Goal: Task Accomplishment & Management: Use online tool/utility

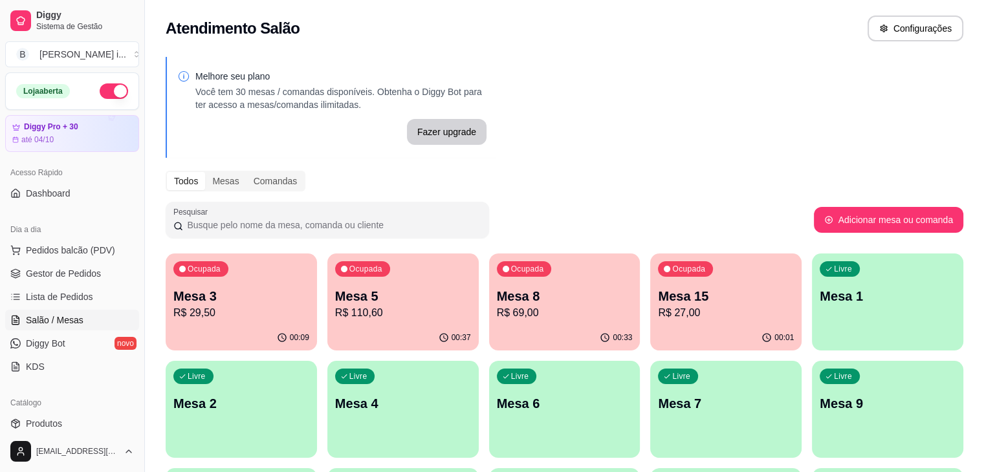
click at [489, 327] on div "00:33" at bounding box center [564, 337] width 151 height 25
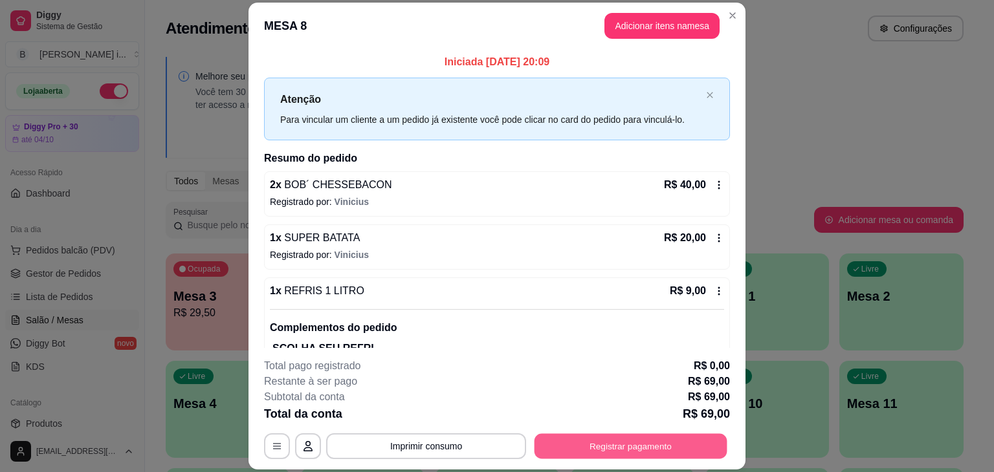
click at [620, 442] on button "Registrar pagamento" at bounding box center [630, 446] width 193 height 25
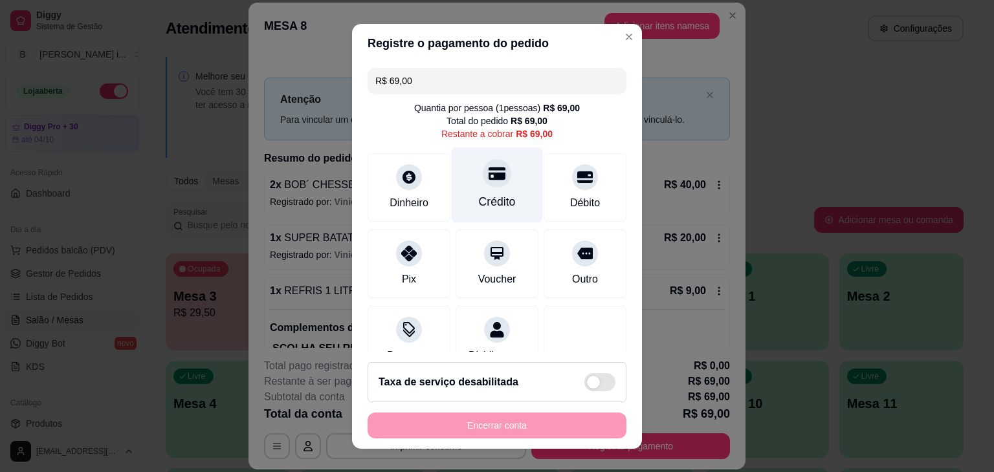
click at [483, 184] on div at bounding box center [497, 173] width 28 height 28
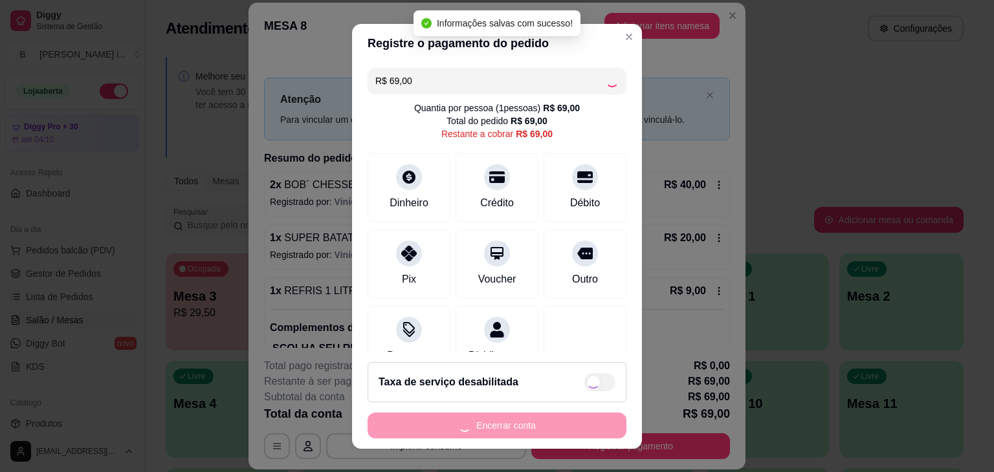
type input "R$ 0,00"
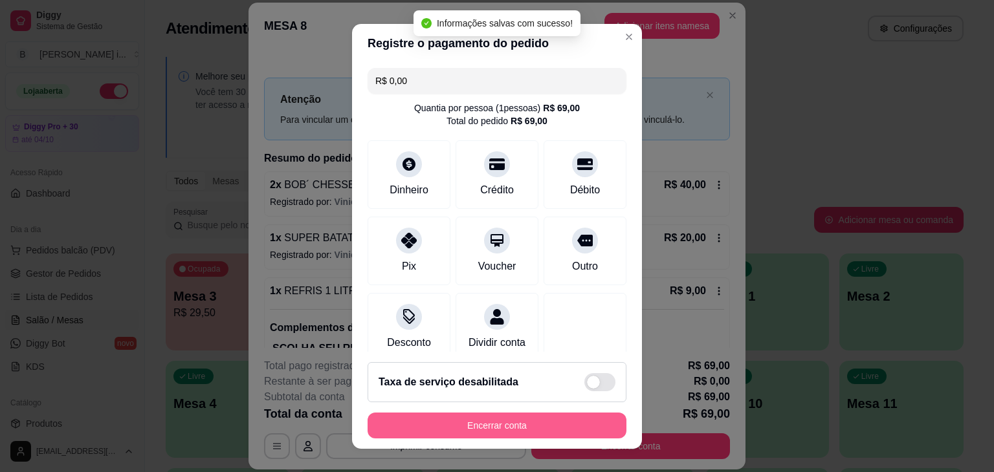
click at [501, 425] on button "Encerrar conta" at bounding box center [496, 426] width 259 height 26
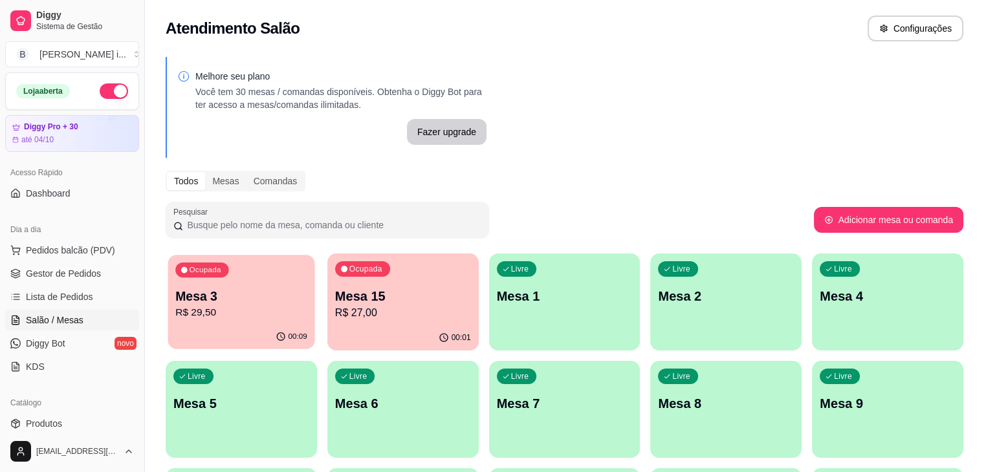
click at [259, 297] on p "Mesa 3" at bounding box center [241, 296] width 132 height 17
drag, startPoint x: 87, startPoint y: 270, endPoint x: 94, endPoint y: 269, distance: 6.5
click at [87, 270] on span "Gestor de Pedidos" at bounding box center [63, 273] width 75 height 13
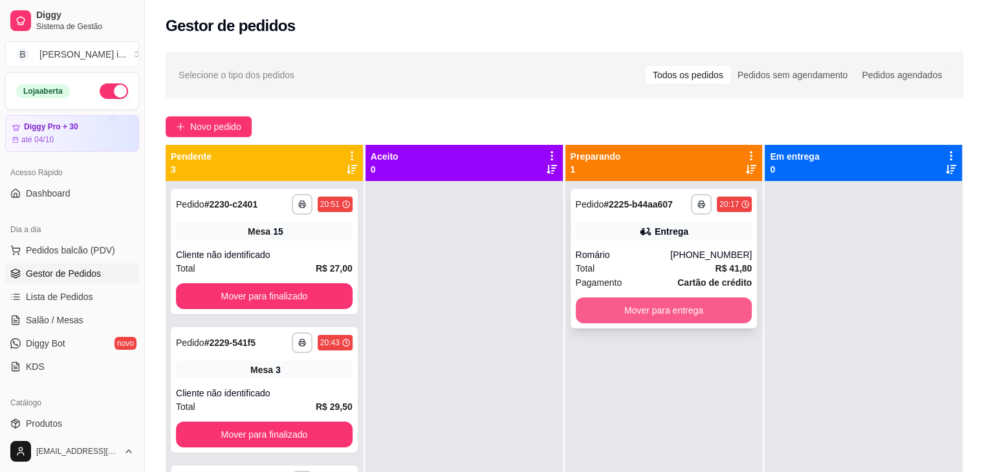
click at [668, 311] on button "Mover para entrega" at bounding box center [664, 311] width 177 height 26
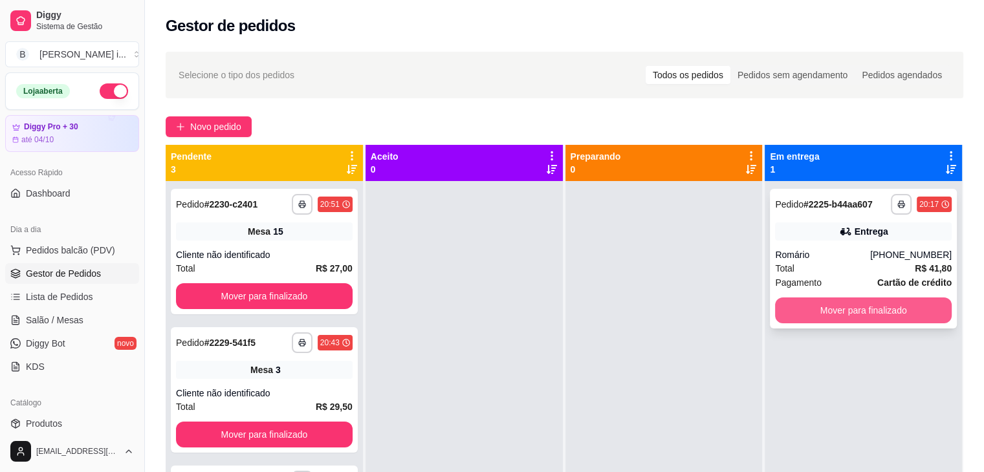
click at [813, 308] on button "Mover para finalizado" at bounding box center [863, 311] width 177 height 26
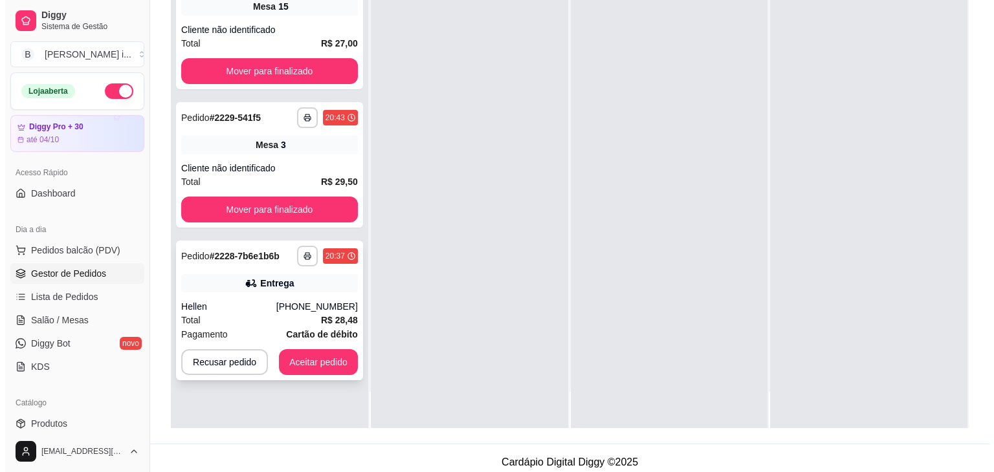
scroll to position [197, 0]
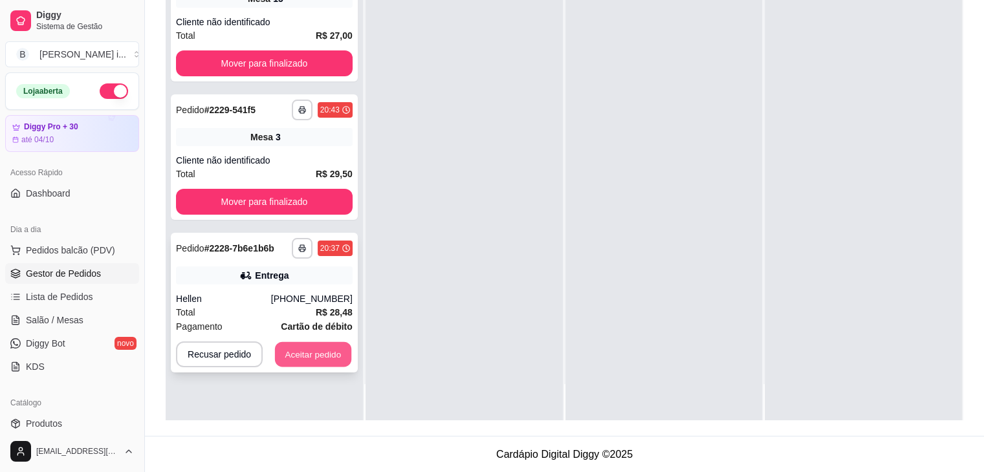
click at [296, 356] on button "Aceitar pedido" at bounding box center [313, 354] width 76 height 25
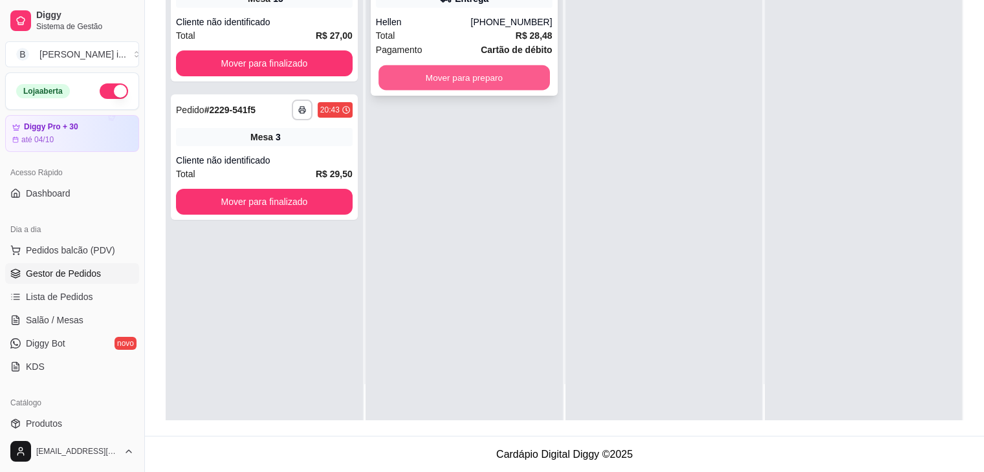
click at [506, 78] on button "Mover para preparo" at bounding box center [463, 77] width 171 height 25
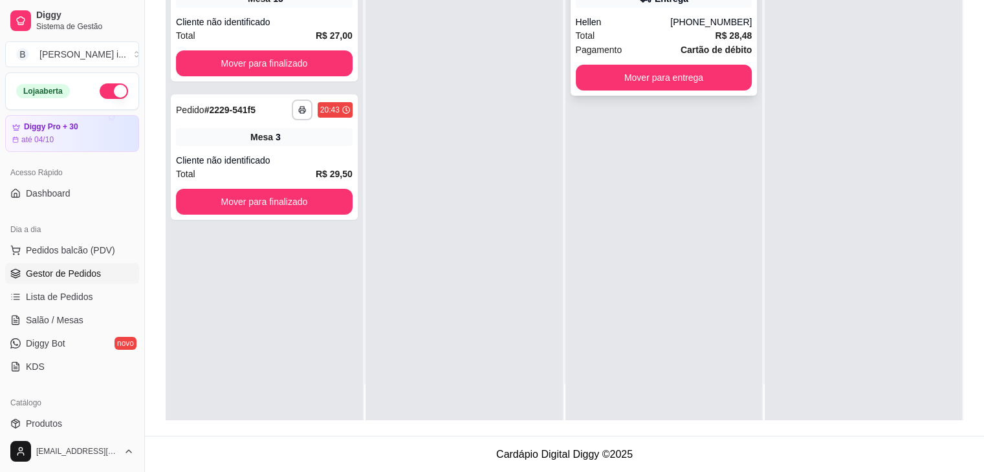
click at [690, 48] on strong "Cartão de débito" at bounding box center [716, 50] width 71 height 10
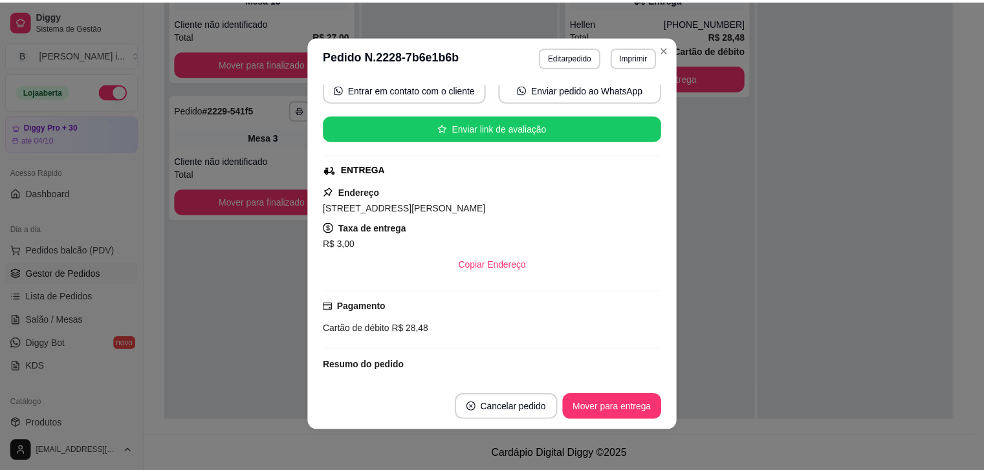
scroll to position [129, 0]
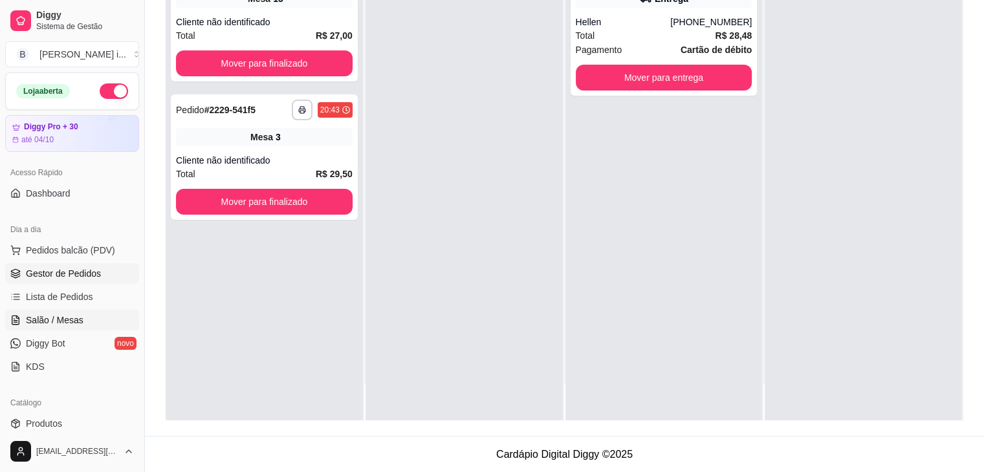
click at [60, 312] on link "Salão / Mesas" at bounding box center [72, 320] width 134 height 21
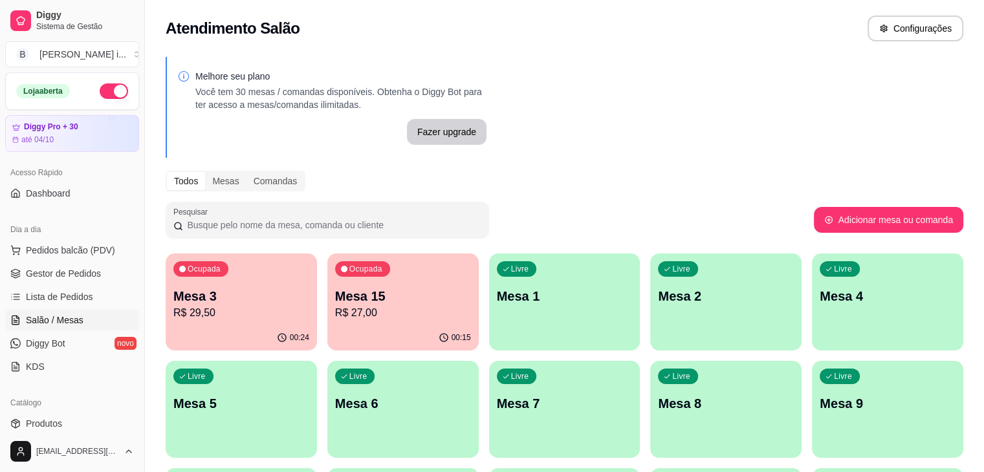
click at [195, 322] on div "Ocupada Mesa 3 R$ 29,50" at bounding box center [241, 290] width 151 height 72
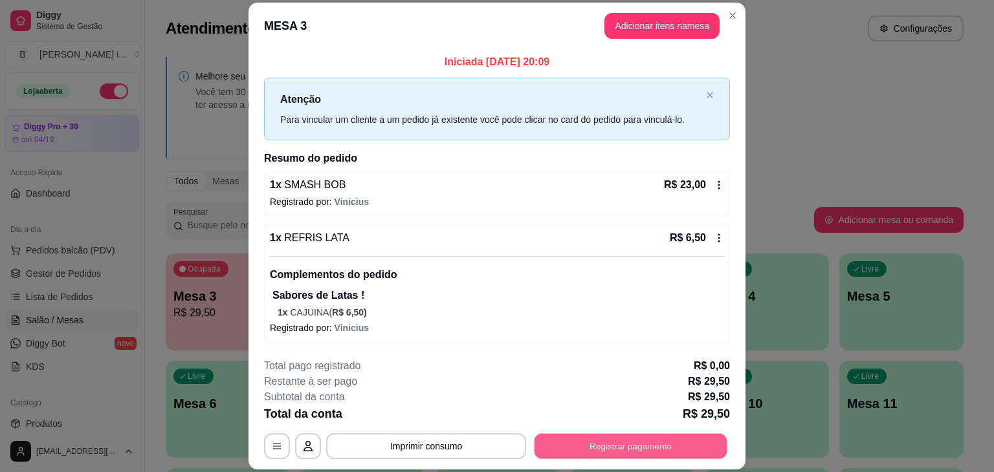
click at [578, 441] on button "Registrar pagamento" at bounding box center [630, 446] width 193 height 25
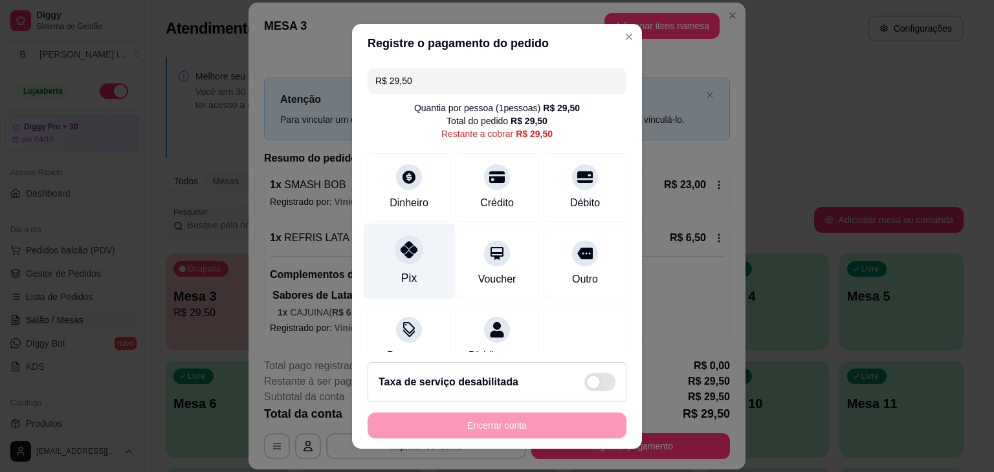
click at [376, 276] on div "Pix" at bounding box center [409, 261] width 91 height 76
type input "R$ 0,00"
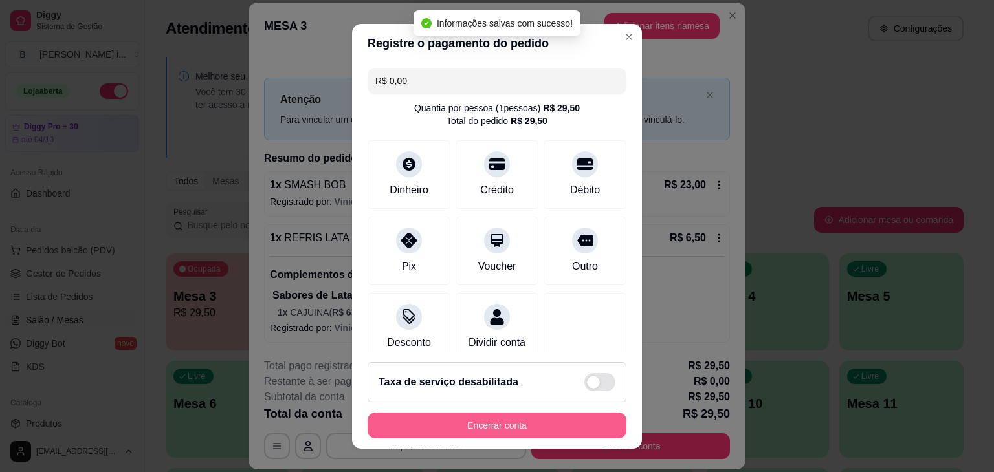
click at [528, 422] on button "Encerrar conta" at bounding box center [496, 426] width 259 height 26
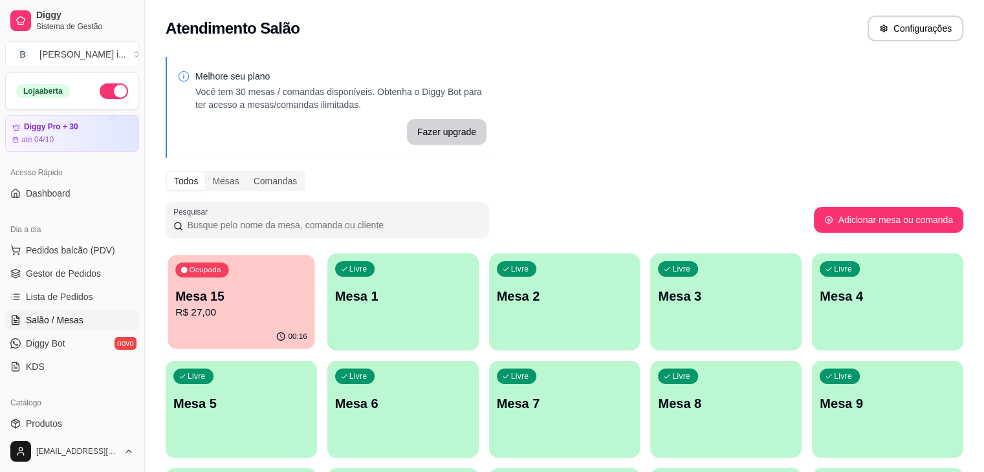
click at [228, 311] on p "R$ 27,00" at bounding box center [241, 312] width 132 height 15
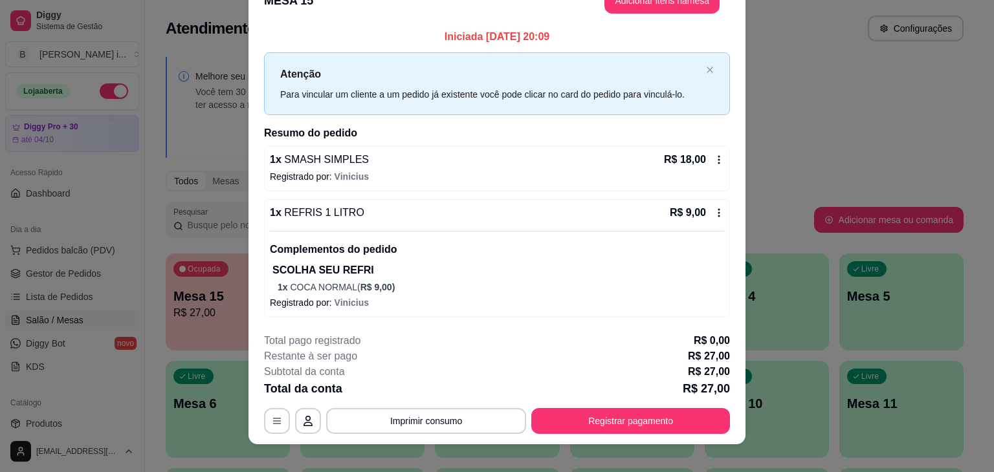
scroll to position [39, 0]
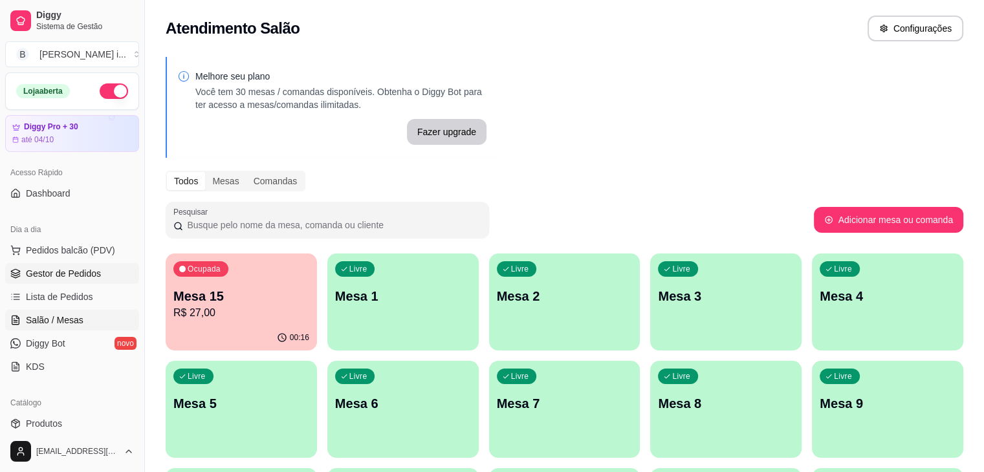
click at [55, 274] on span "Gestor de Pedidos" at bounding box center [63, 273] width 75 height 13
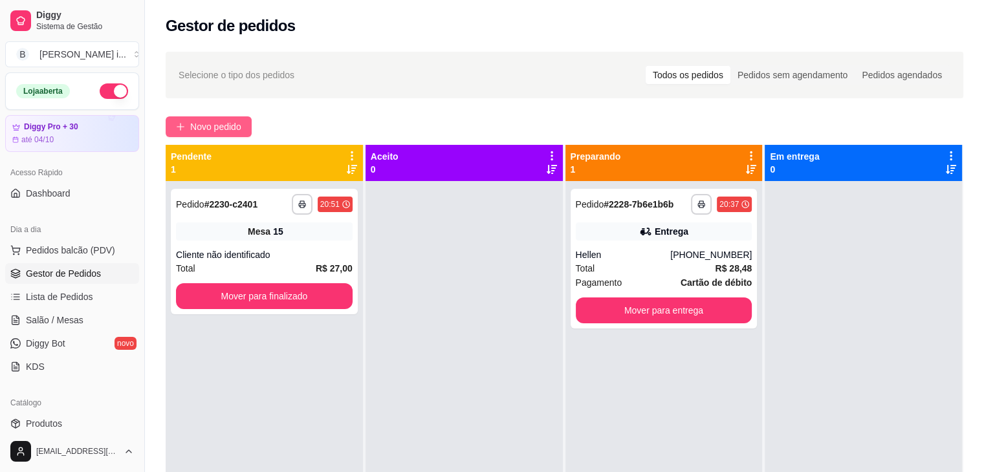
click at [232, 127] on span "Novo pedido" at bounding box center [215, 127] width 51 height 14
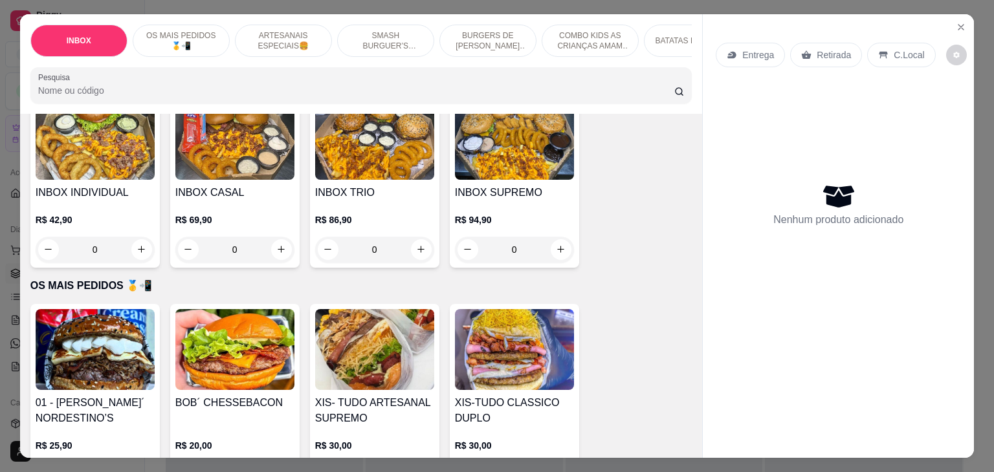
scroll to position [323, 0]
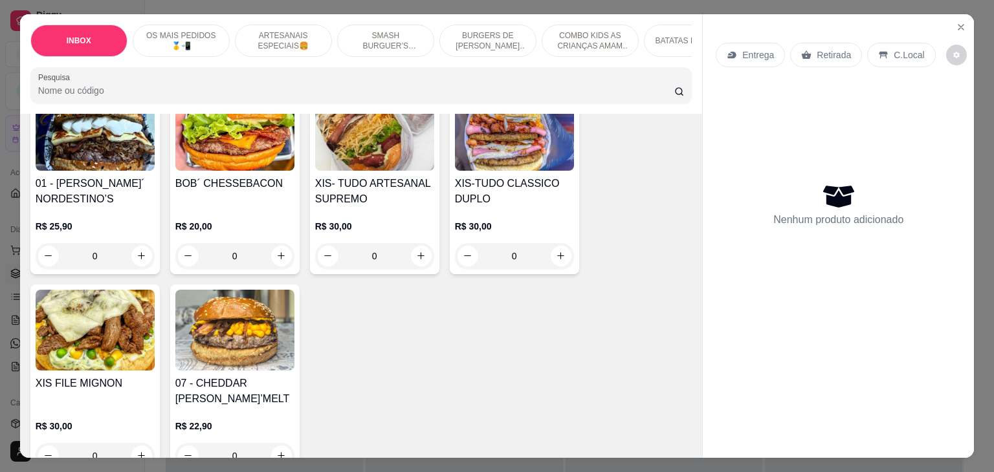
click at [489, 212] on div "R$ 30,00 0" at bounding box center [514, 238] width 119 height 62
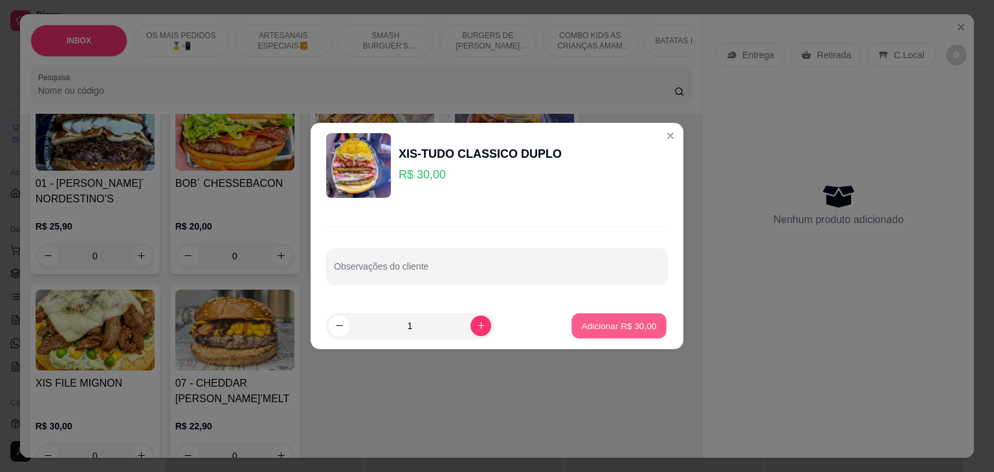
click at [649, 327] on button "Adicionar R$ 30,00" at bounding box center [618, 325] width 95 height 25
type input "1"
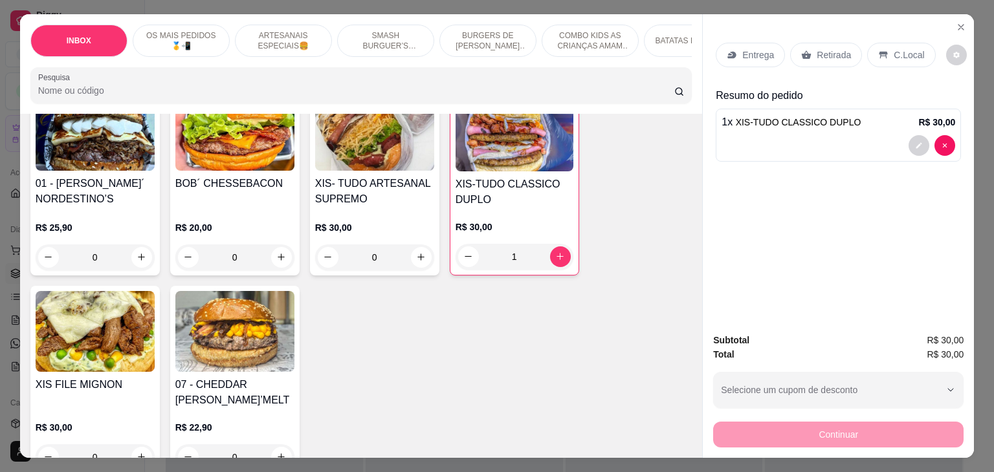
click at [767, 49] on p "Entrega" at bounding box center [758, 55] width 32 height 13
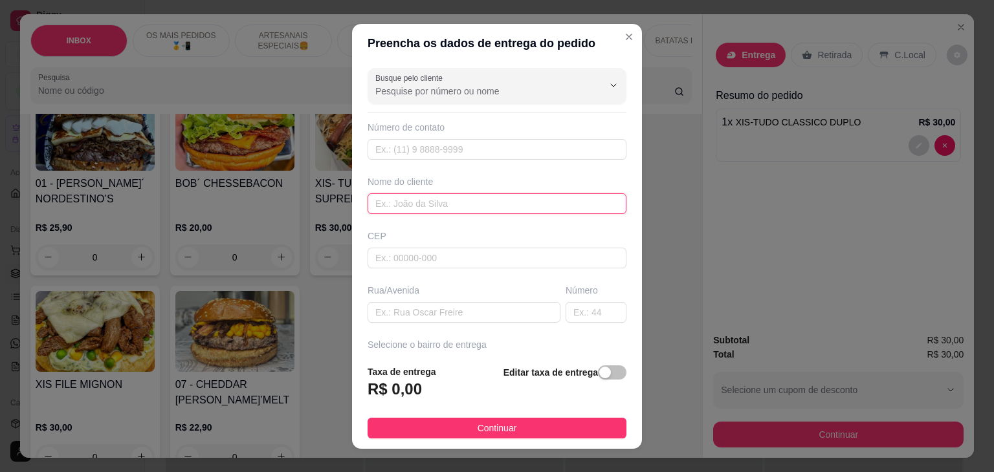
click at [405, 204] on input "text" at bounding box center [496, 203] width 259 height 21
type input "C"
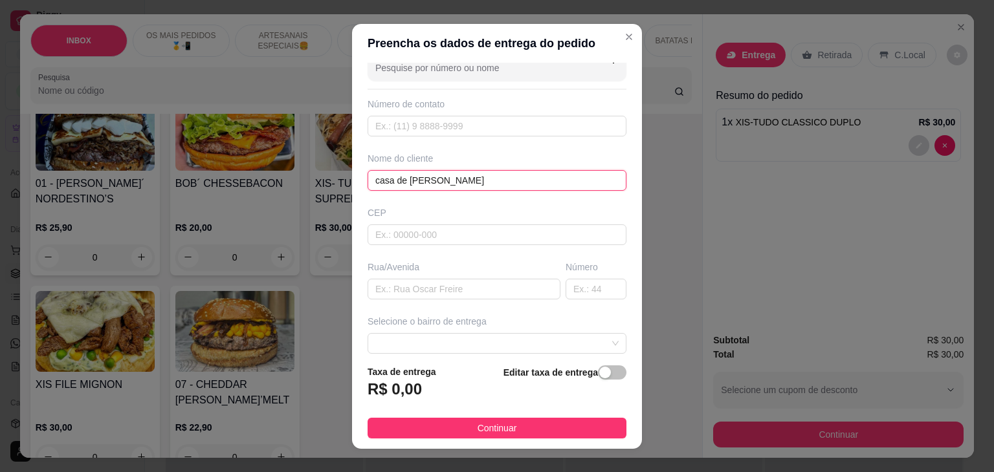
scroll to position [65, 0]
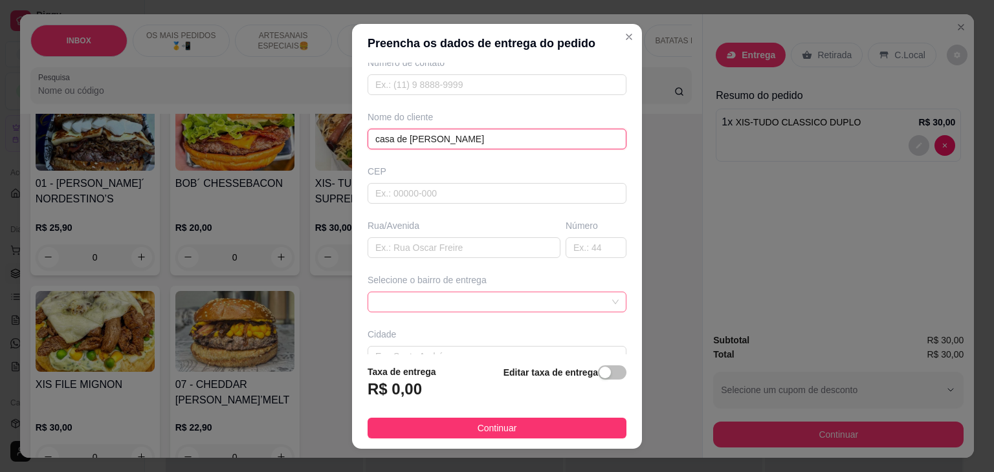
click at [489, 292] on div at bounding box center [496, 302] width 259 height 21
type input "casa de [PERSON_NAME]"
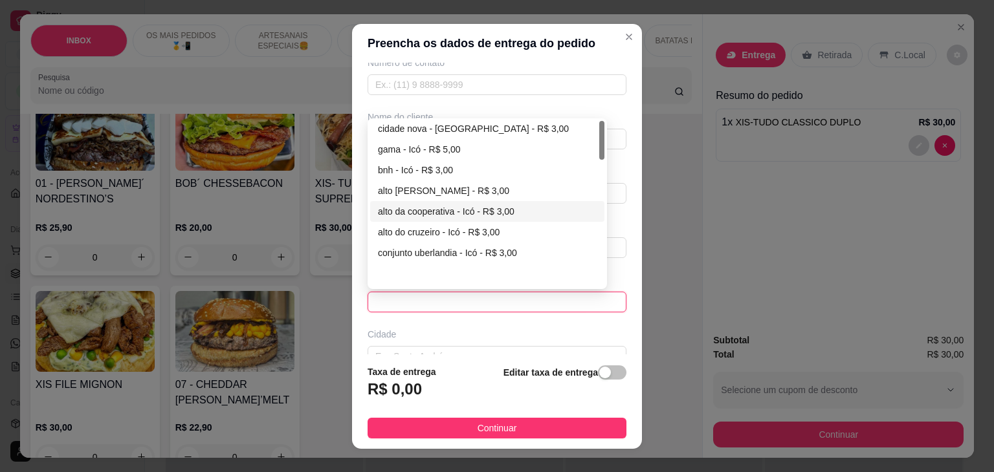
scroll to position [0, 0]
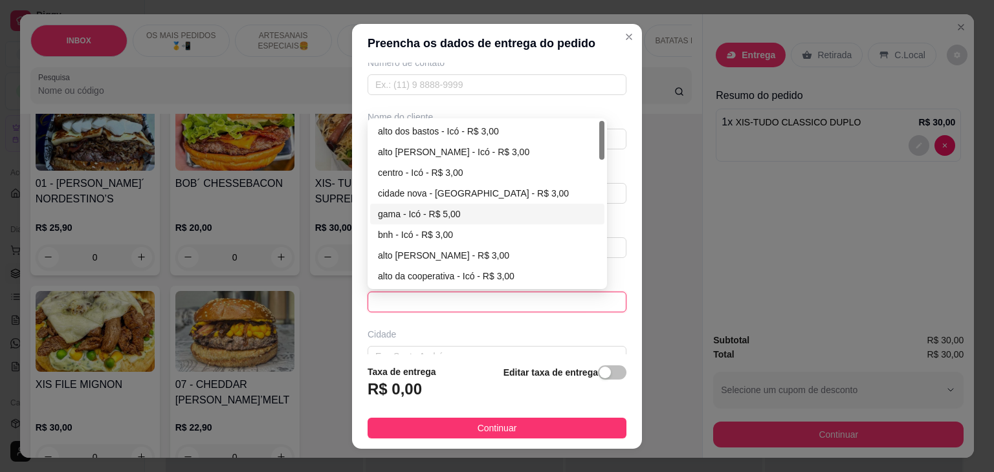
click at [411, 215] on div "gama - Icó - R$ 5,00" at bounding box center [487, 214] width 219 height 14
type input "Icó"
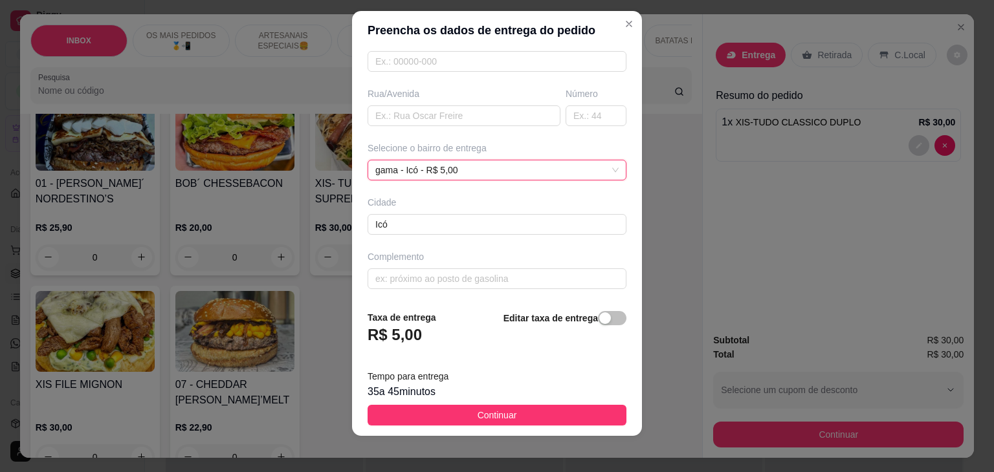
scroll to position [17, 0]
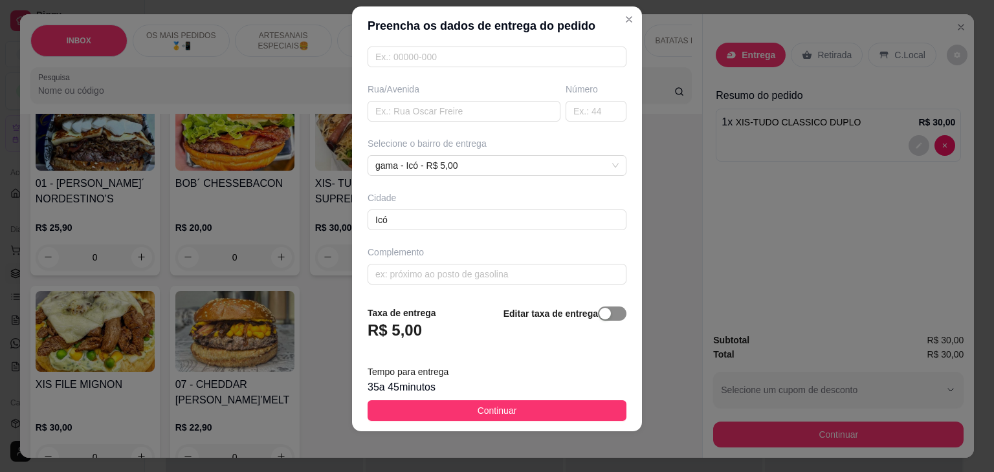
click at [598, 311] on span "button" at bounding box center [612, 314] width 28 height 14
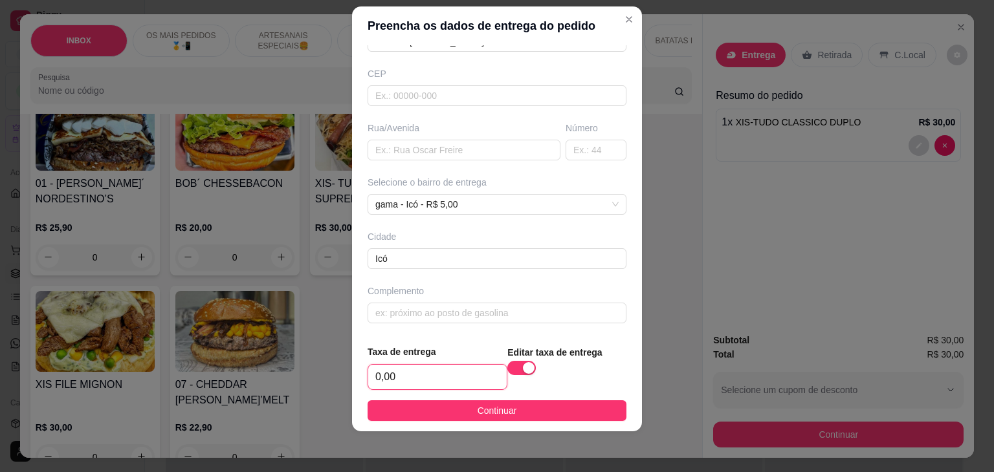
click at [475, 384] on input "0,00" at bounding box center [437, 377] width 138 height 25
type input "6,00"
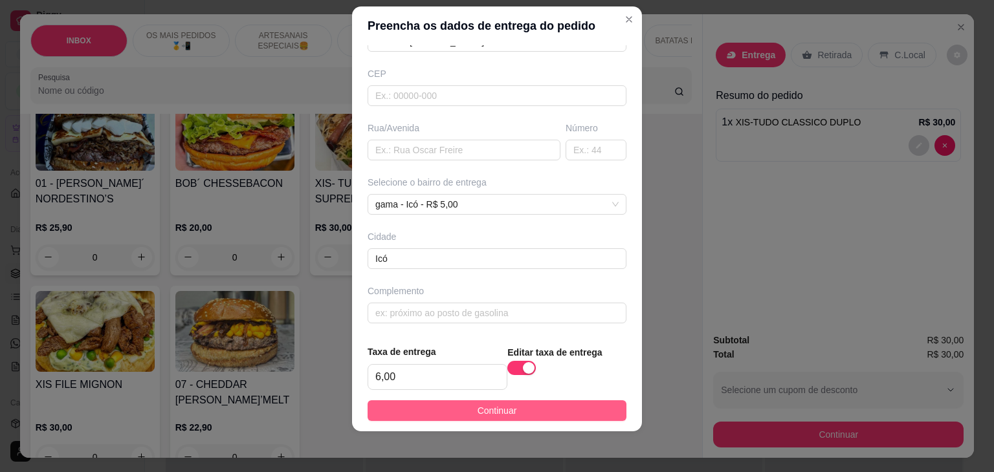
click at [533, 407] on button "Continuar" at bounding box center [496, 410] width 259 height 21
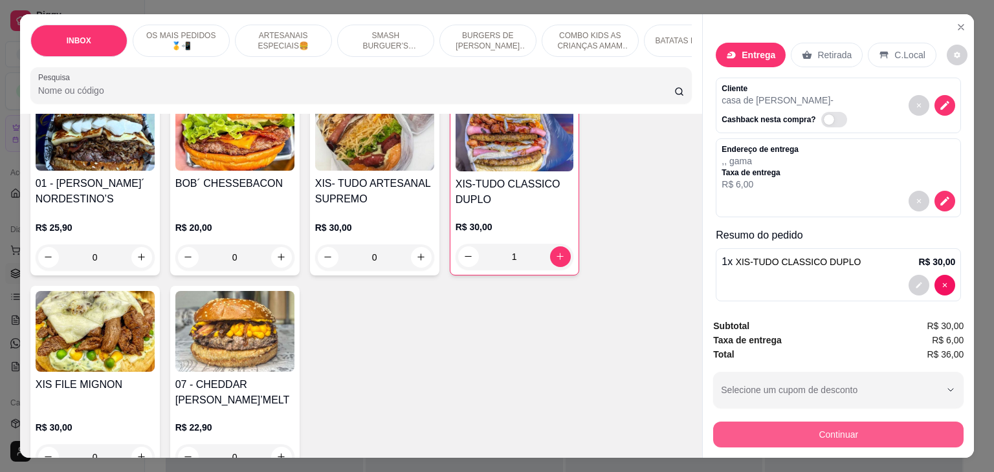
click at [869, 429] on button "Continuar" at bounding box center [838, 435] width 250 height 26
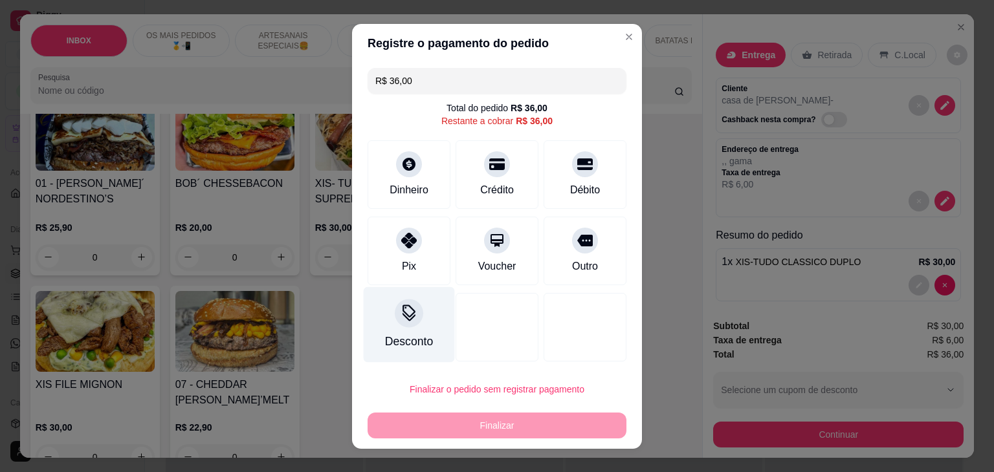
click at [388, 350] on div "Desconto" at bounding box center [409, 325] width 91 height 76
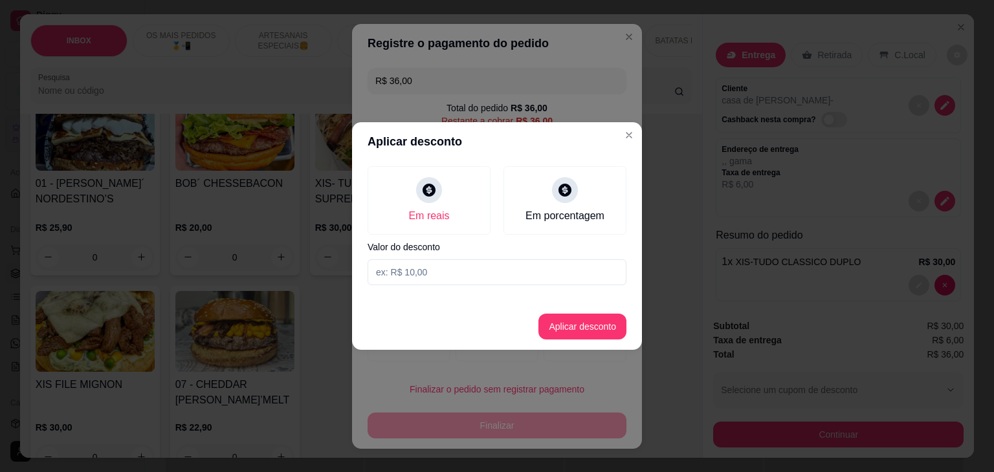
click at [424, 278] on input at bounding box center [496, 272] width 259 height 26
type input "20,00"
click at [582, 331] on button "Aplicar desconto" at bounding box center [582, 327] width 88 height 26
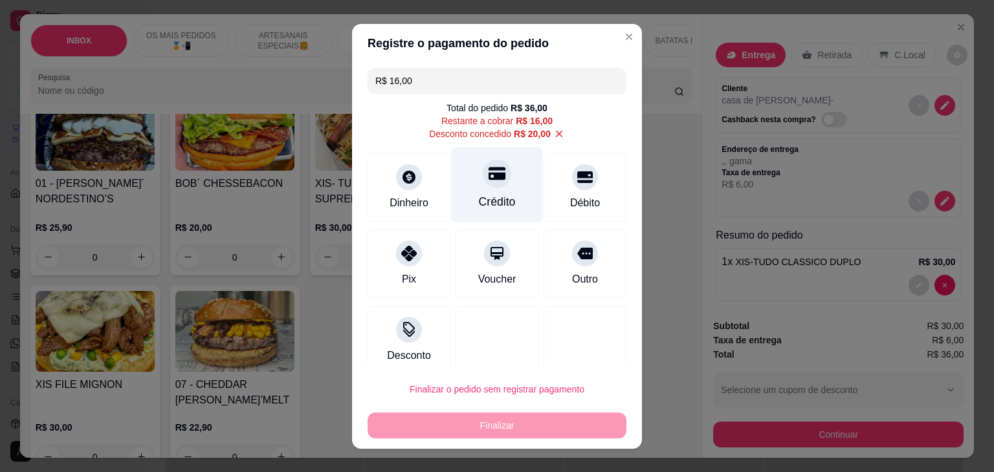
click at [512, 195] on div "Crédito" at bounding box center [497, 185] width 91 height 76
type input "R$ 0,00"
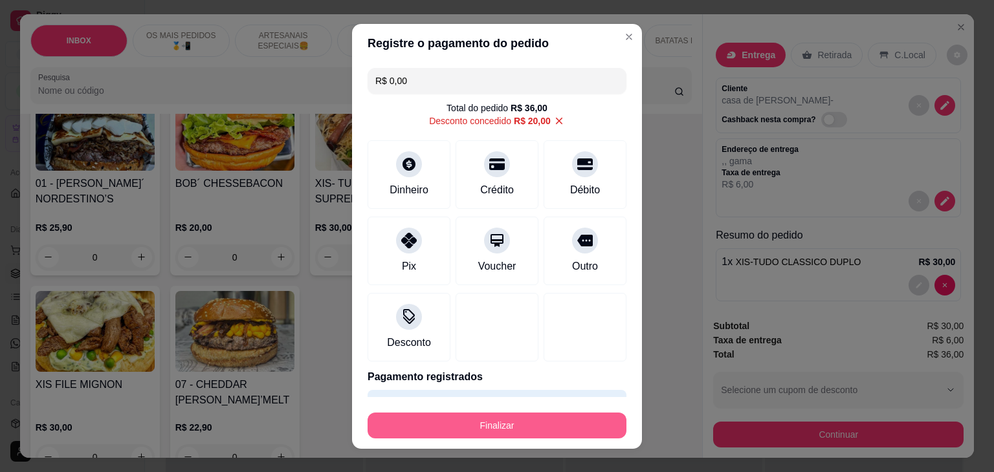
click at [538, 417] on button "Finalizar" at bounding box center [496, 426] width 259 height 26
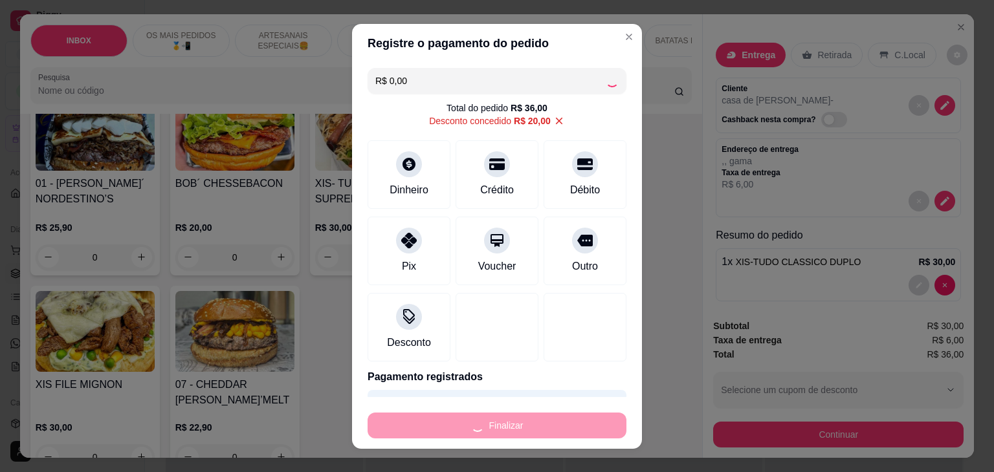
type input "0"
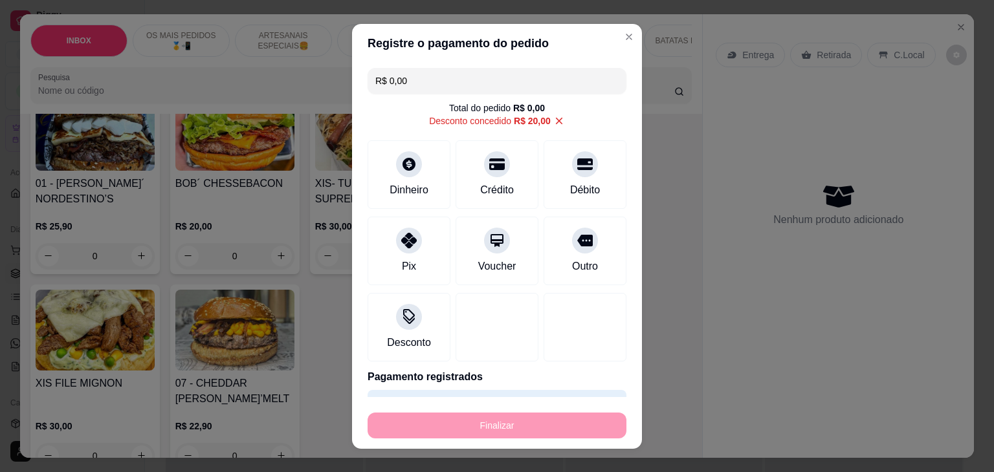
type input "-R$ 36,00"
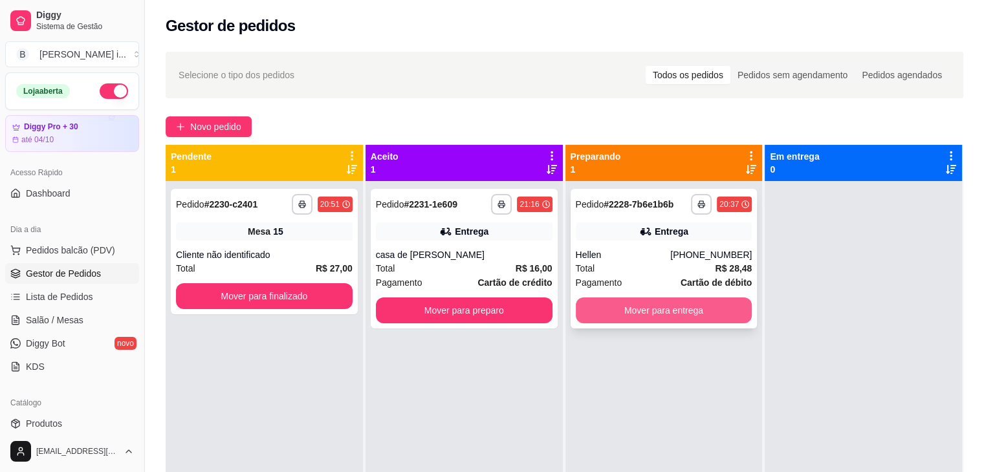
click at [683, 307] on button "Mover para entrega" at bounding box center [664, 311] width 177 height 26
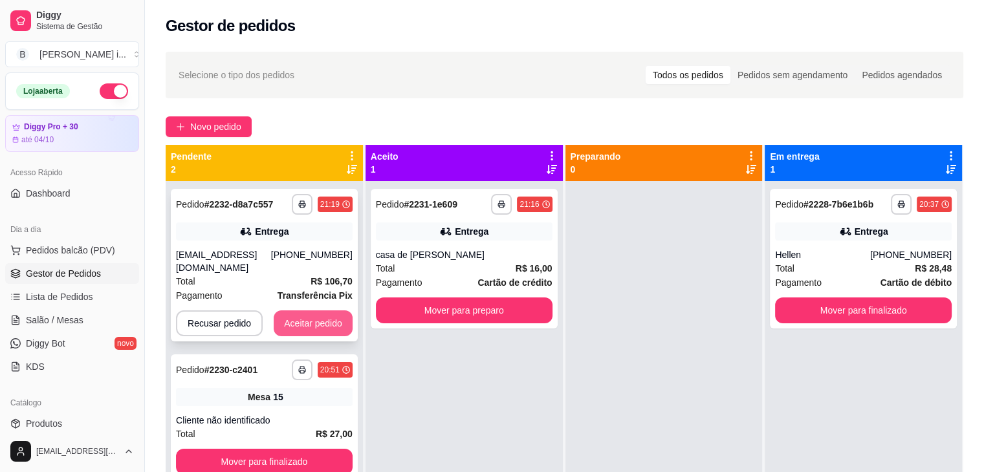
click at [309, 328] on button "Aceitar pedido" at bounding box center [313, 324] width 79 height 26
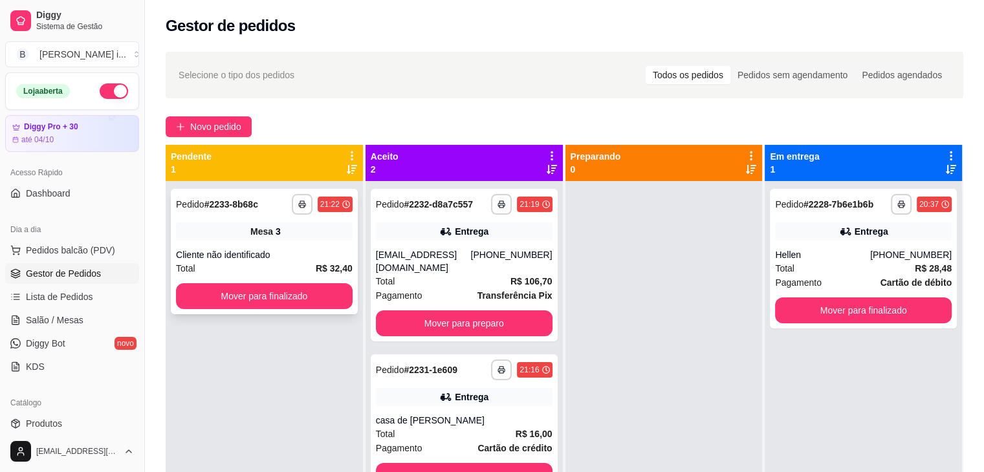
click at [308, 247] on div "**********" at bounding box center [264, 252] width 187 height 126
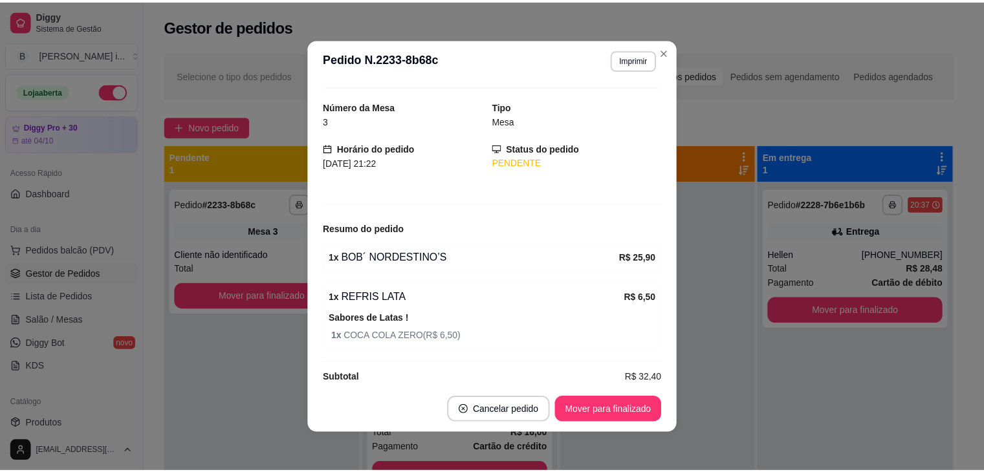
scroll to position [45, 0]
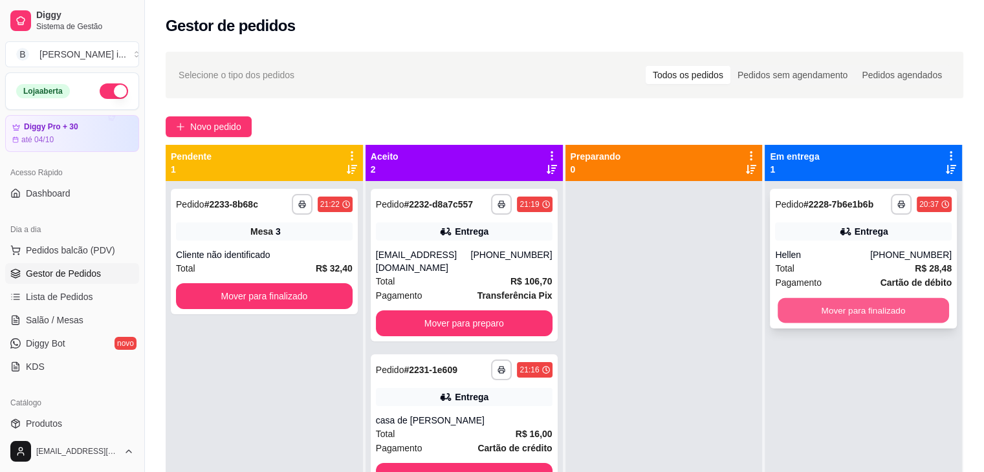
click at [849, 305] on button "Mover para finalizado" at bounding box center [863, 310] width 171 height 25
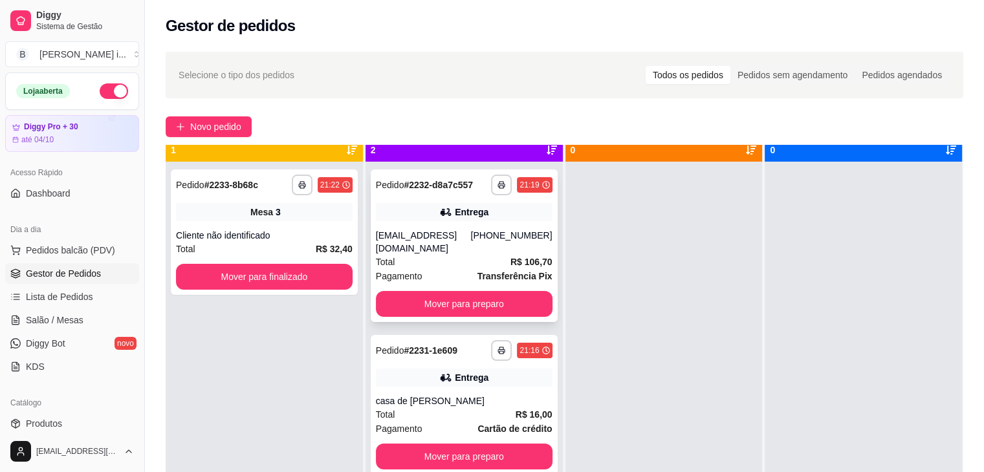
scroll to position [36, 0]
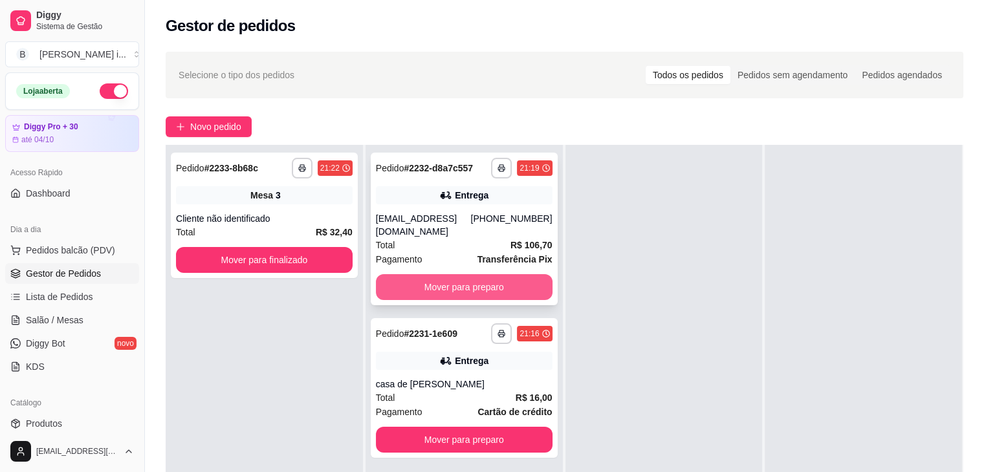
click at [478, 285] on button "Mover para preparo" at bounding box center [464, 287] width 177 height 26
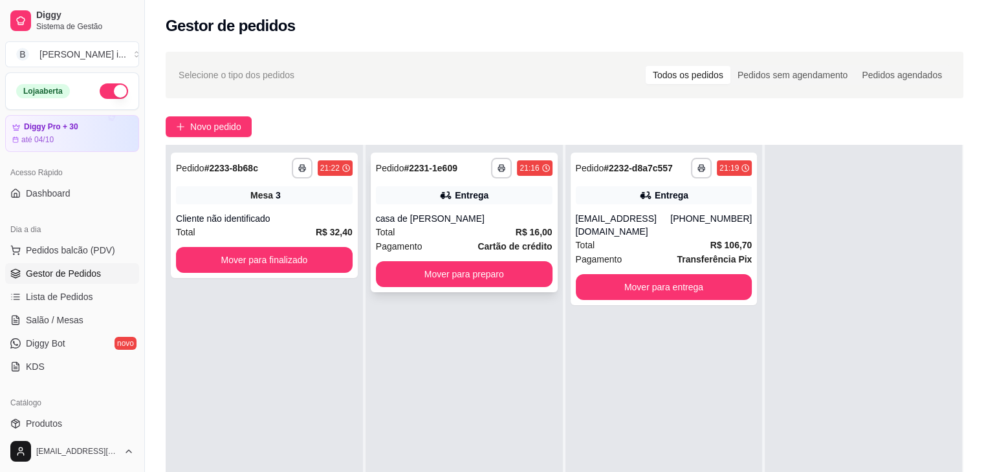
click at [465, 209] on div "**********" at bounding box center [464, 223] width 187 height 140
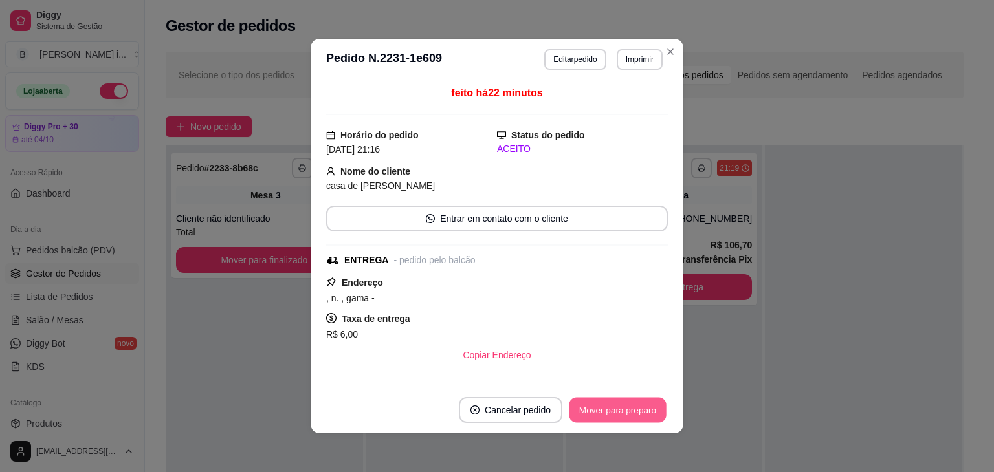
click at [652, 407] on button "Mover para preparo" at bounding box center [617, 410] width 97 height 25
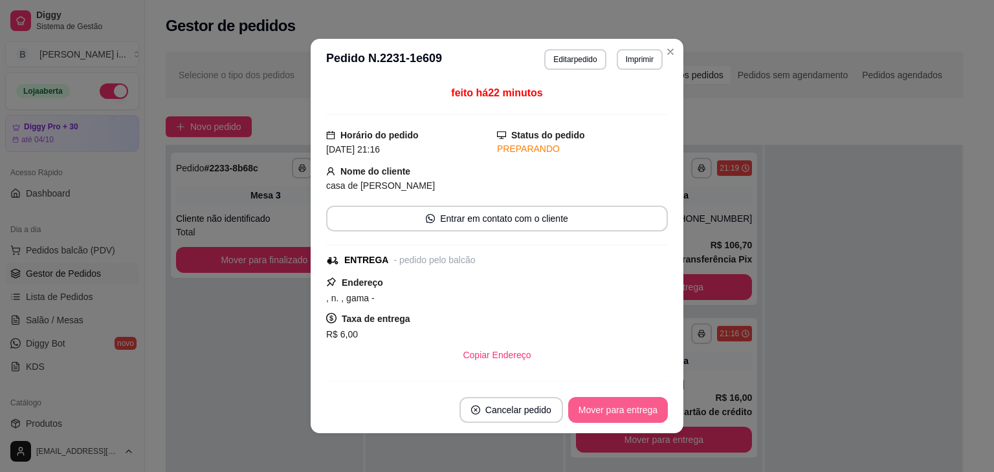
click at [652, 407] on button "Mover para entrega" at bounding box center [618, 410] width 100 height 26
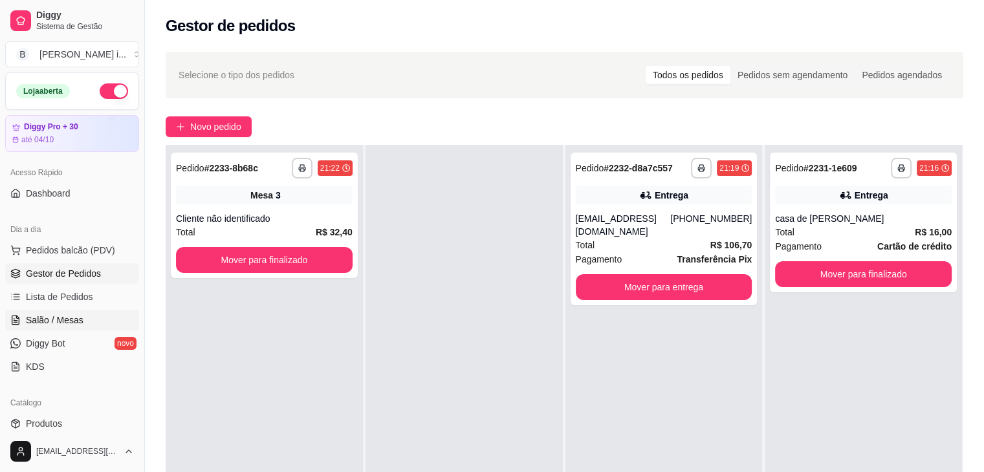
click at [59, 311] on link "Salão / Mesas" at bounding box center [72, 320] width 134 height 21
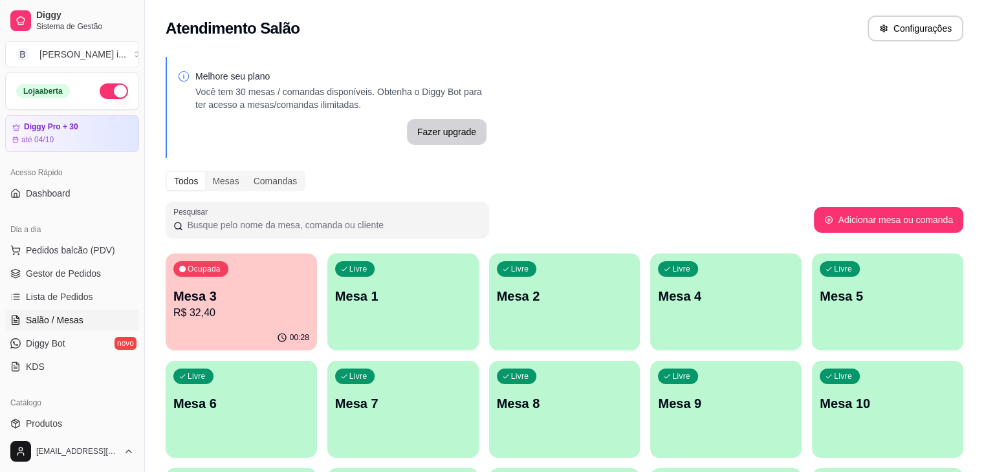
click at [241, 274] on div "Ocupada Mesa 3 R$ 32,40" at bounding box center [241, 290] width 151 height 72
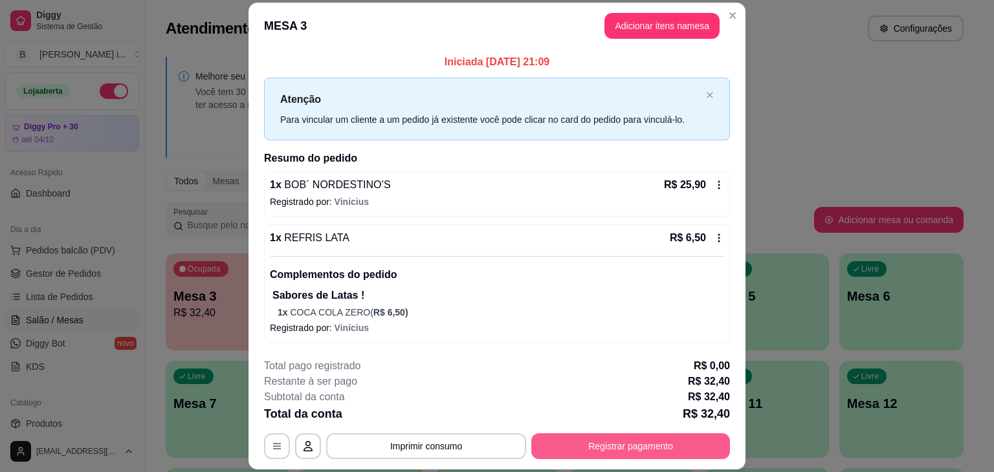
click at [648, 454] on button "Registrar pagamento" at bounding box center [630, 446] width 199 height 26
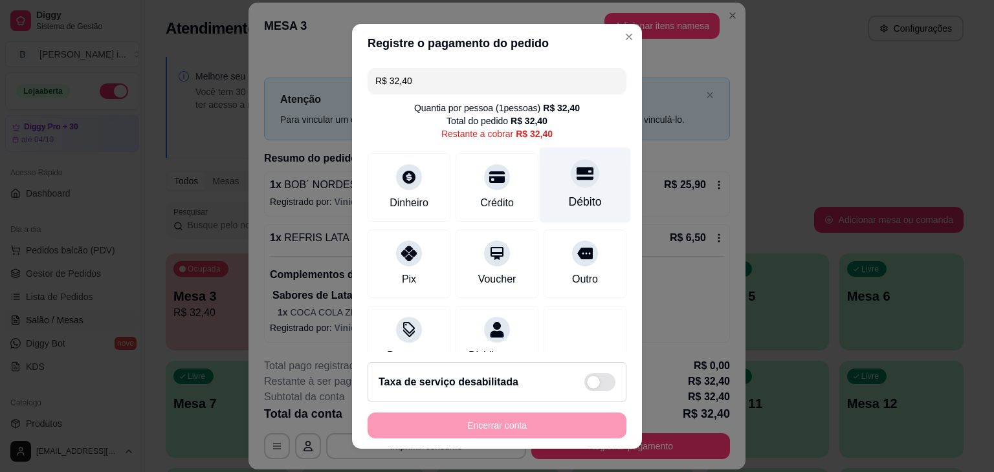
click at [569, 199] on div "Débito" at bounding box center [585, 201] width 33 height 17
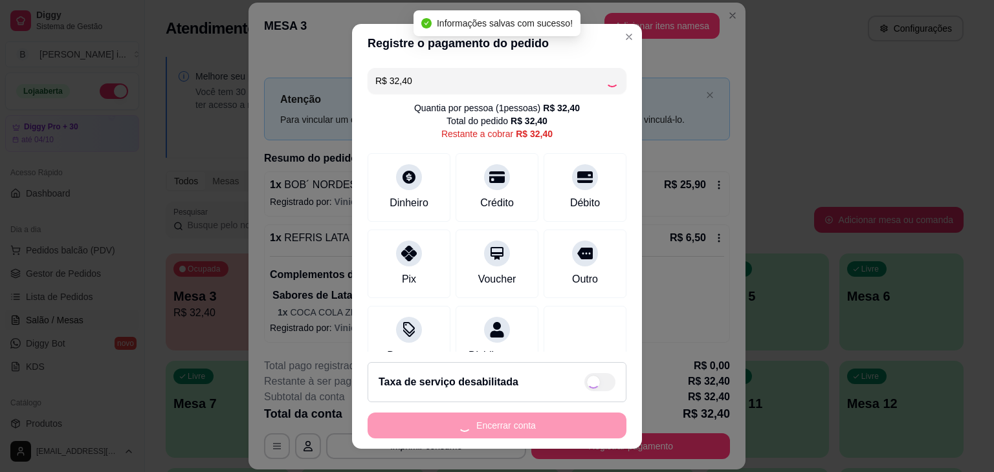
type input "R$ 0,00"
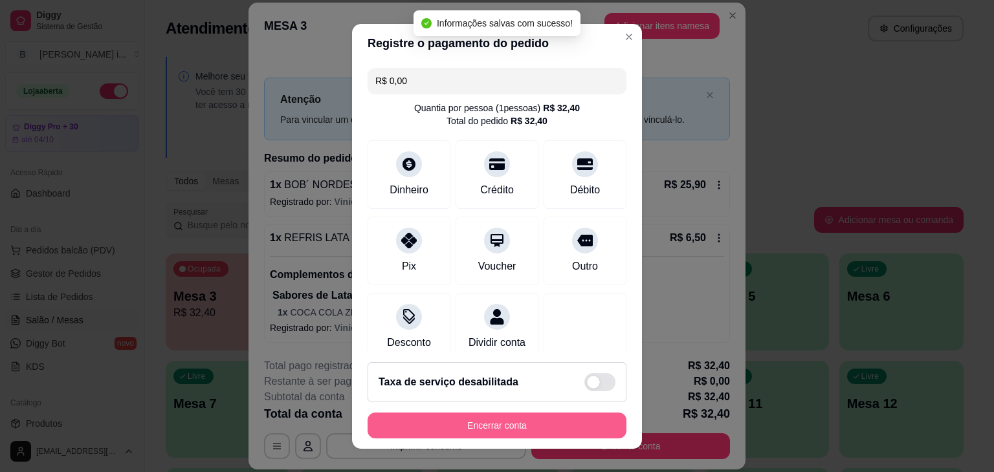
click at [558, 428] on button "Encerrar conta" at bounding box center [496, 426] width 259 height 26
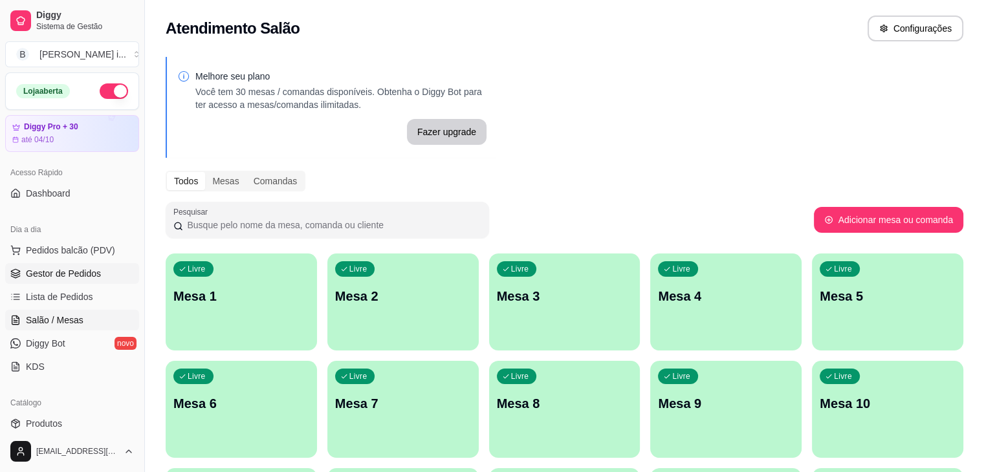
click at [55, 272] on span "Gestor de Pedidos" at bounding box center [63, 273] width 75 height 13
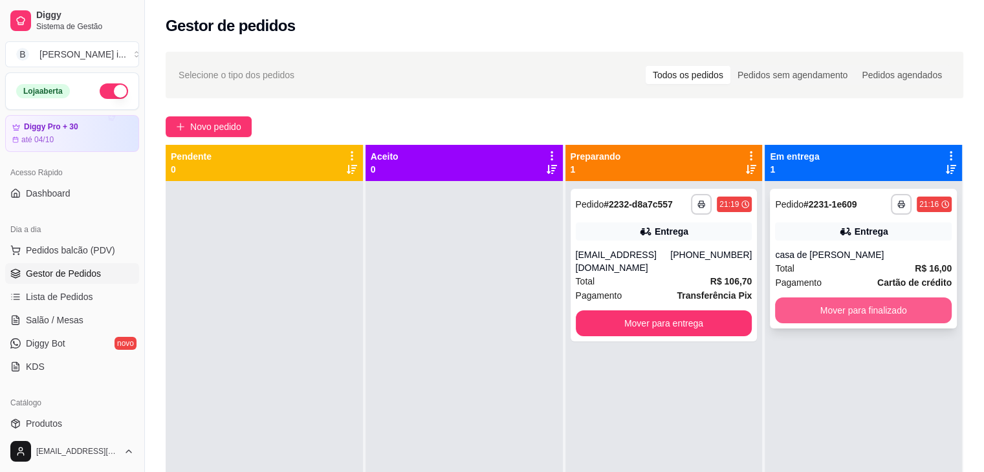
click at [854, 310] on button "Mover para finalizado" at bounding box center [863, 311] width 177 height 26
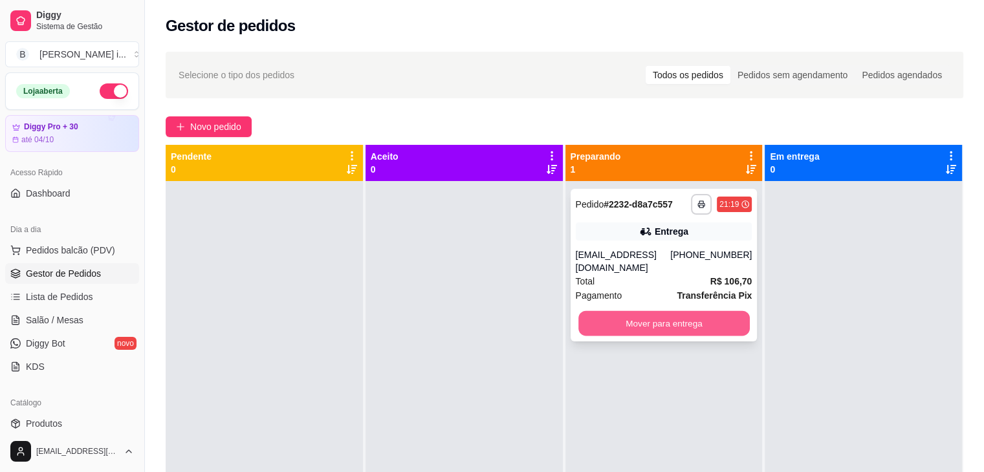
click at [680, 330] on button "Mover para entrega" at bounding box center [663, 323] width 171 height 25
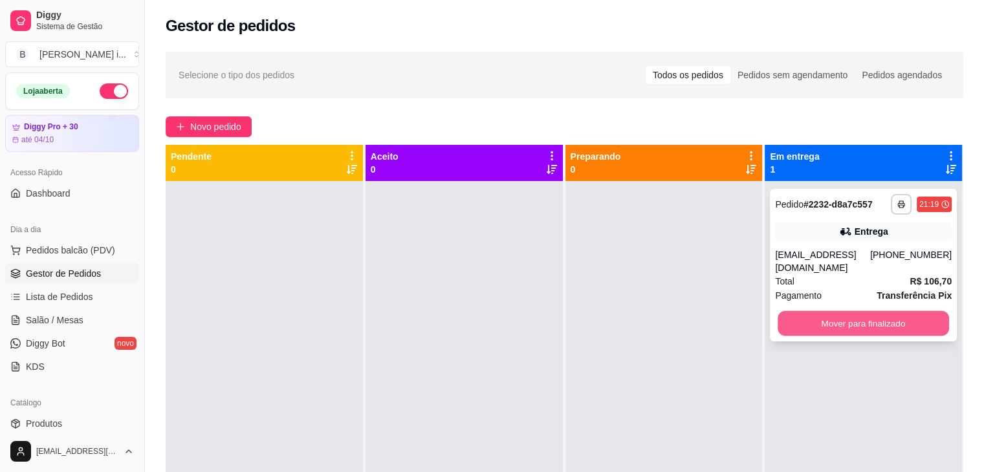
click at [854, 319] on button "Mover para finalizado" at bounding box center [863, 323] width 171 height 25
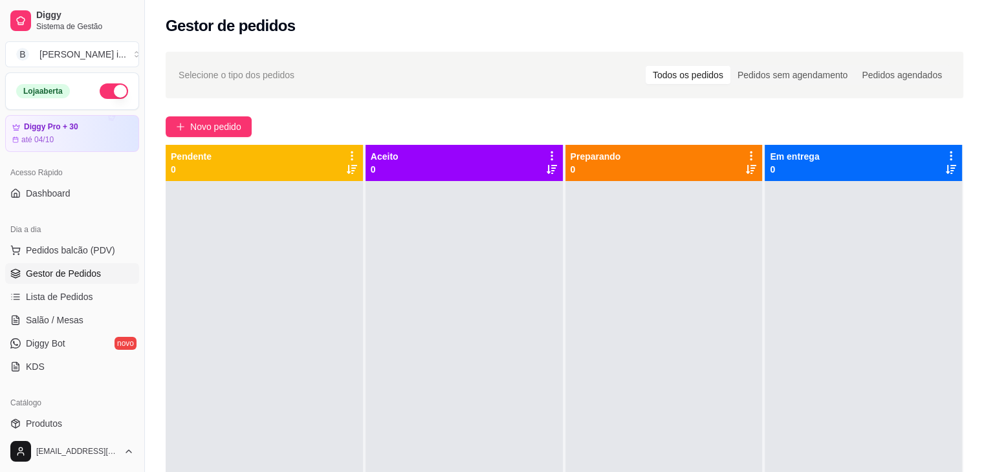
click at [108, 96] on button "button" at bounding box center [114, 91] width 28 height 16
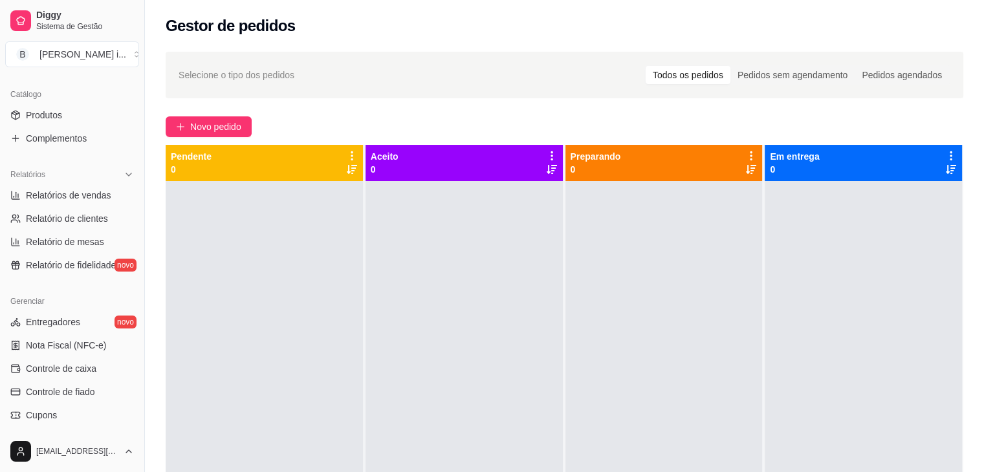
scroll to position [323, 0]
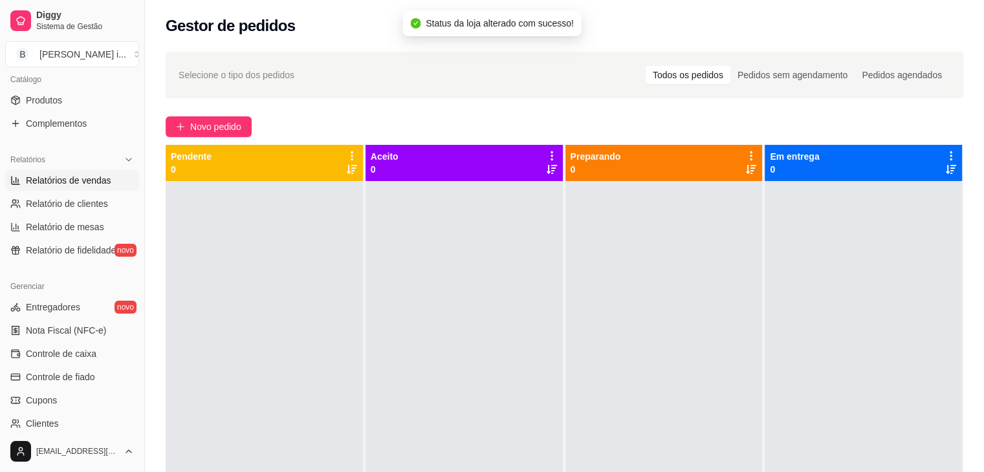
click at [60, 184] on span "Relatórios de vendas" at bounding box center [68, 180] width 85 height 13
select select "ALL"
select select "0"
